Goal: Task Accomplishment & Management: Use online tool/utility

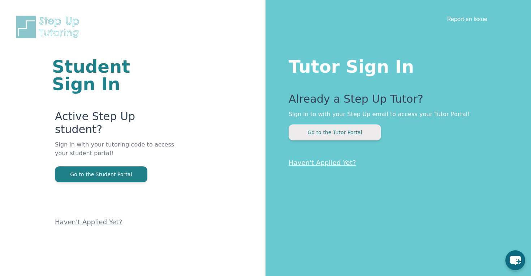
click at [317, 127] on button "Go to the Tutor Portal" at bounding box center [335, 132] width 92 height 16
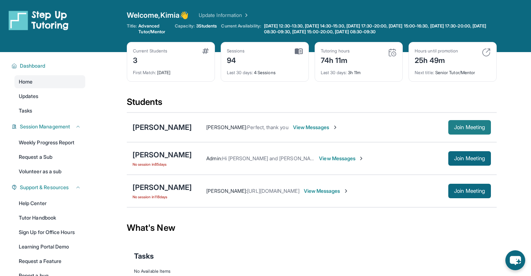
click at [456, 128] on span "Join Meeting" at bounding box center [469, 127] width 31 height 4
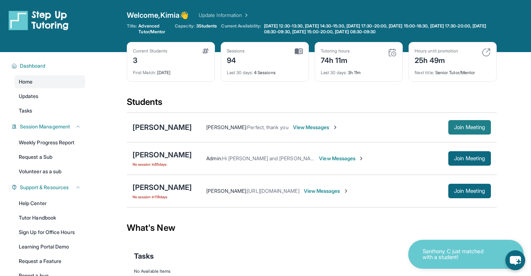
click at [467, 126] on span "Join Meeting" at bounding box center [469, 127] width 31 height 4
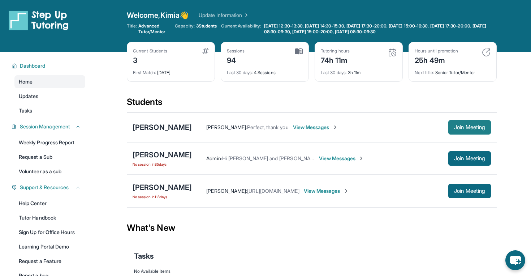
click at [478, 130] on button "Join Meeting" at bounding box center [469, 127] width 43 height 14
